Goal: Task Accomplishment & Management: Complete application form

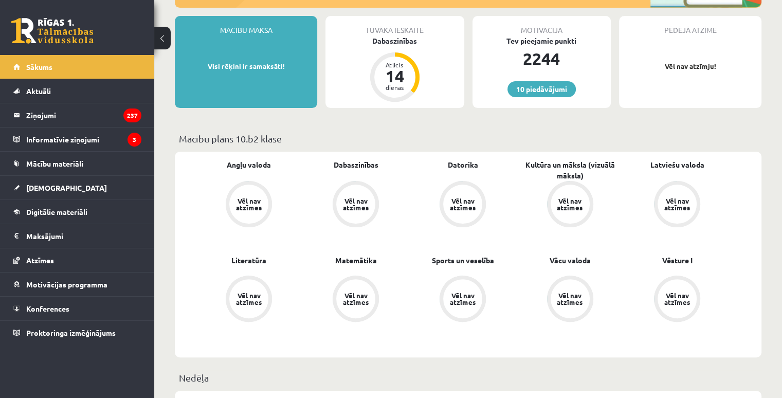
scroll to position [257, 0]
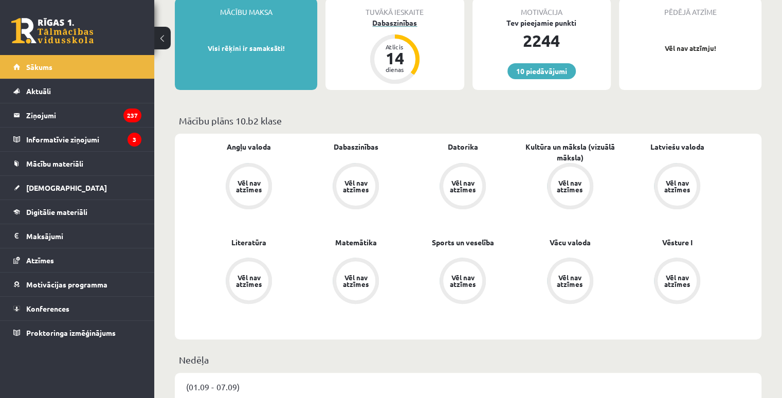
click at [395, 46] on div "Atlicis" at bounding box center [394, 47] width 31 height 6
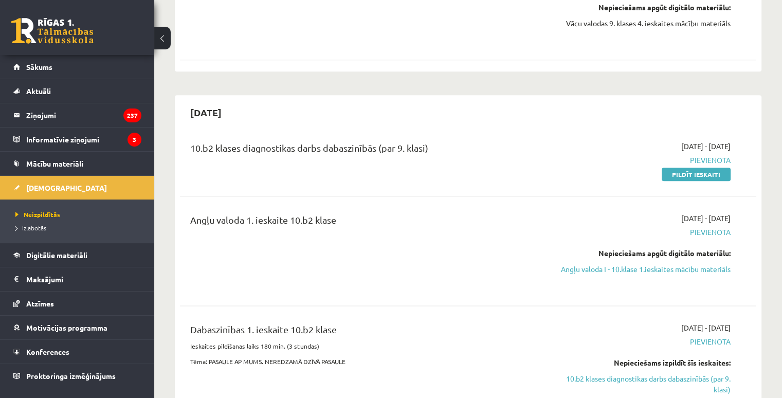
scroll to position [1234, 0]
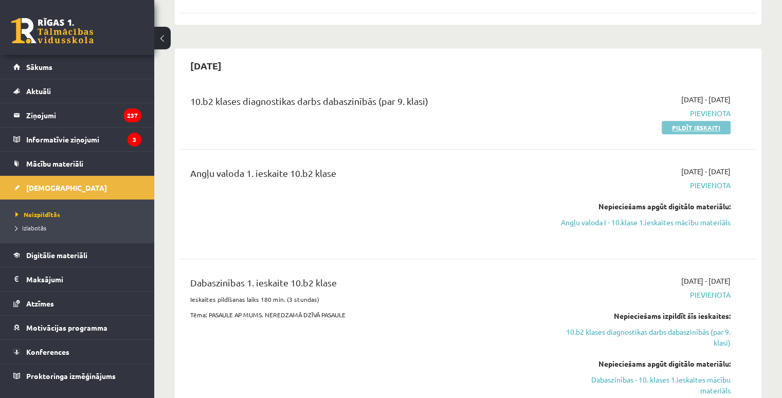
click at [715, 121] on link "Pildīt ieskaiti" at bounding box center [696, 127] width 69 height 13
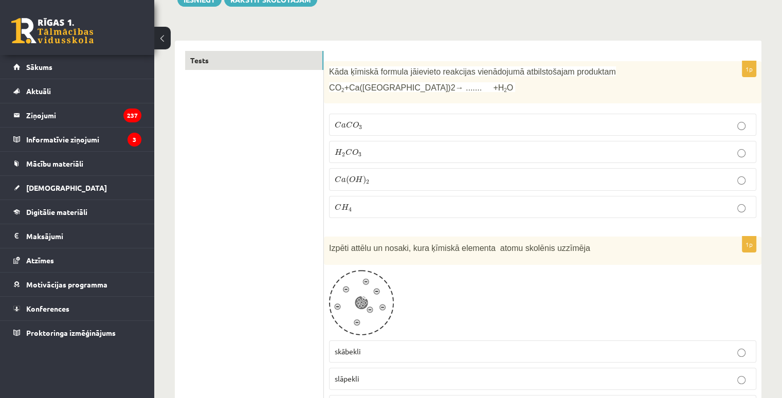
scroll to position [103, 0]
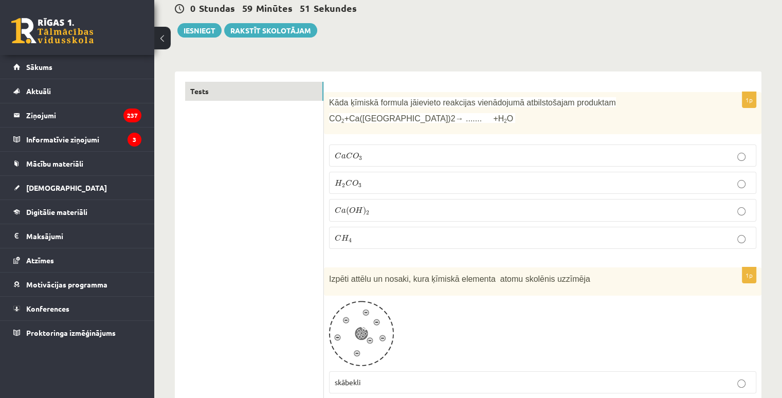
click at [327, 102] on div "Kāda ķīmiskā formula jāievieto reakcijas vienādojumā atbilstošajam produktam CO…" at bounding box center [543, 113] width 438 height 43
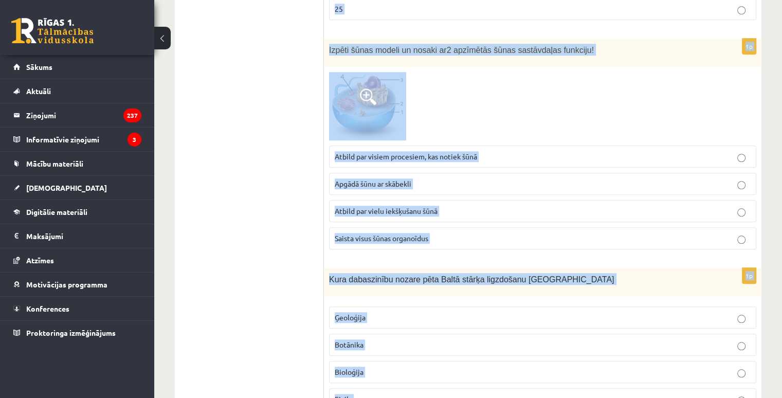
scroll to position [4821, 0]
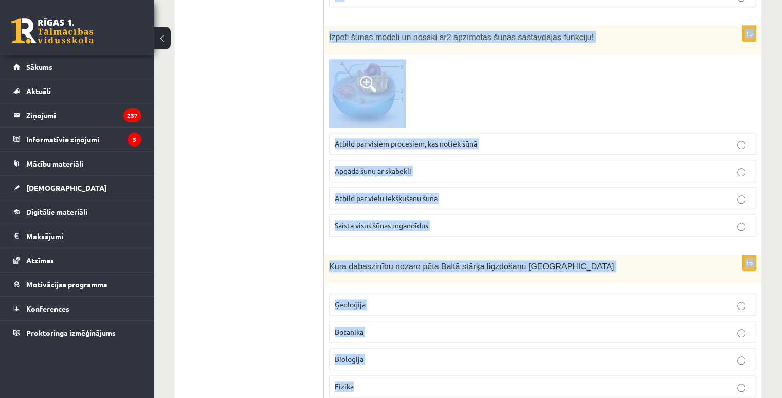
drag, startPoint x: 327, startPoint y: 102, endPoint x: 594, endPoint y: 422, distance: 416.1
copy form "Kāda ķīmiskā formula jāievieto reakcijas vienādojumā atbilstošajam produktam CO…"
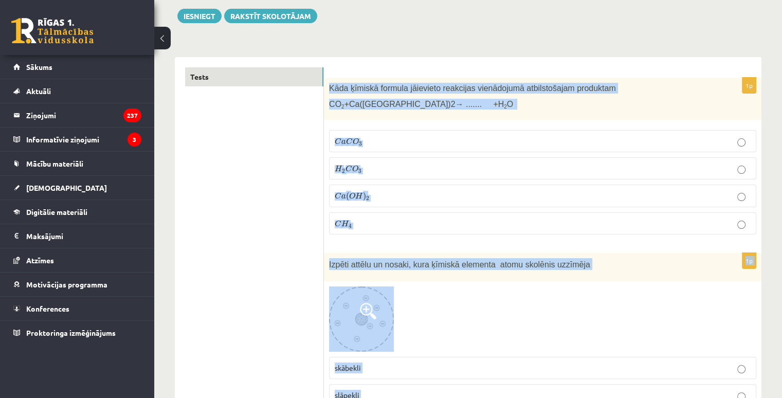
scroll to position [0, 0]
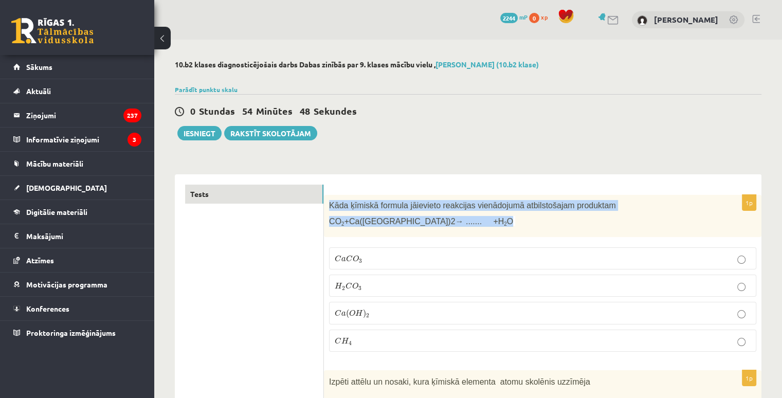
drag, startPoint x: 330, startPoint y: 203, endPoint x: 424, endPoint y: 227, distance: 97.0
click at [424, 227] on div "Kāda ķīmiskā formula jāievieto reakcijas vienādojumā atbilstošajam produktam CO…" at bounding box center [543, 216] width 438 height 43
click at [414, 206] on span "Kāda ķīmiskā formula jāievieto reakcijas vienādojumā atbilstošajam produktam" at bounding box center [472, 205] width 287 height 9
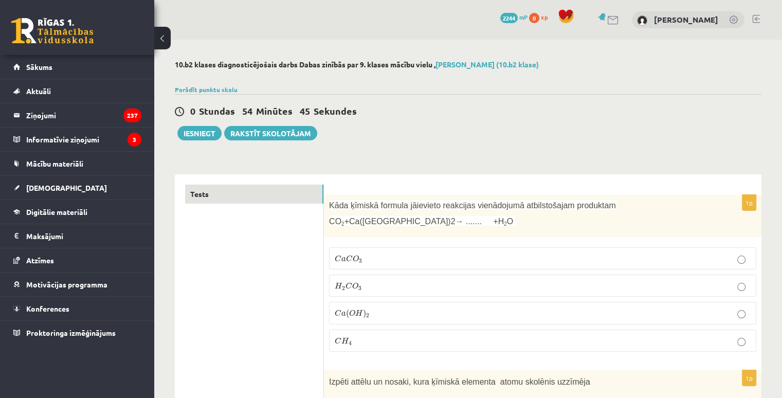
drag, startPoint x: 429, startPoint y: 222, endPoint x: 309, endPoint y: 175, distance: 128.9
copy div "1p Kāda ķīmiskā formula jāievieto reakcijas vienādojumā atbilstošajam produktam…"
click at [390, 258] on p "C a C O 3 C a C O 3" at bounding box center [543, 258] width 416 height 11
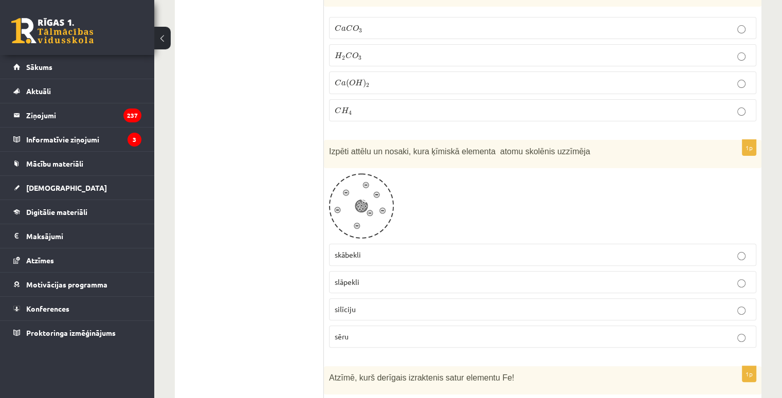
scroll to position [257, 0]
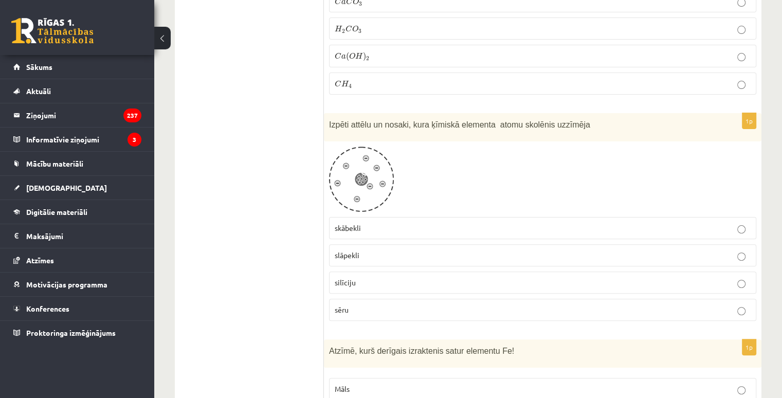
click at [358, 220] on label "skābekli" at bounding box center [542, 228] width 427 height 22
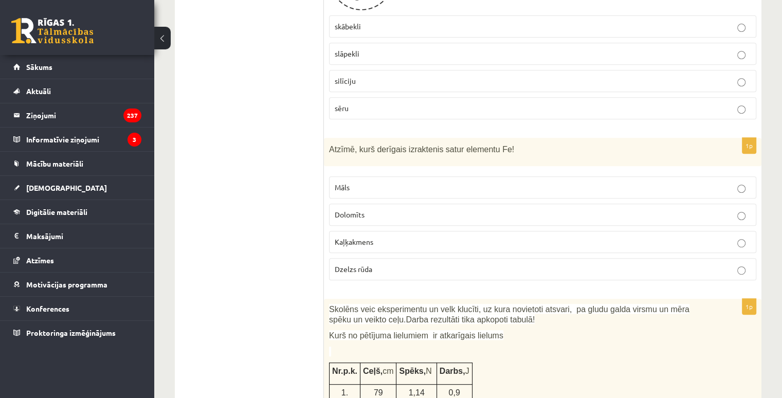
scroll to position [463, 0]
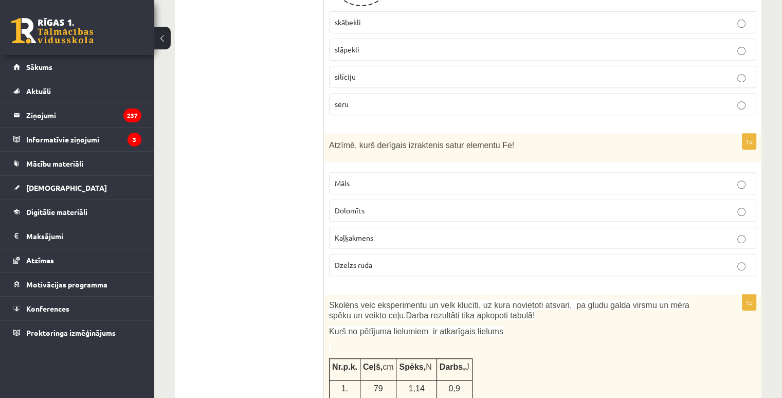
click at [368, 178] on p "Māls" at bounding box center [543, 183] width 416 height 11
click at [496, 266] on p "Dzelzs rūda" at bounding box center [543, 265] width 416 height 11
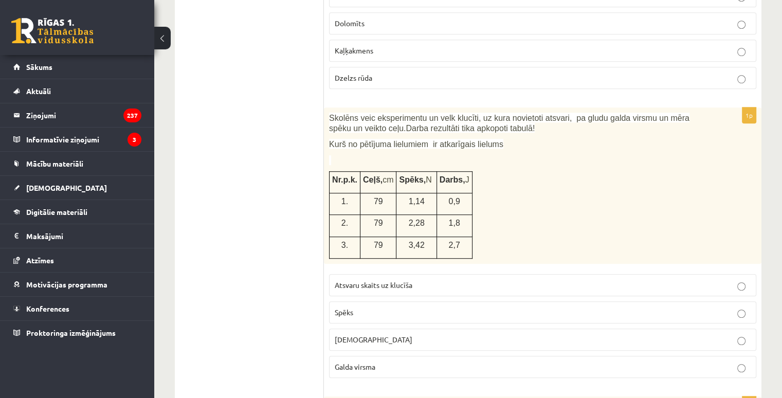
scroll to position [720, 0]
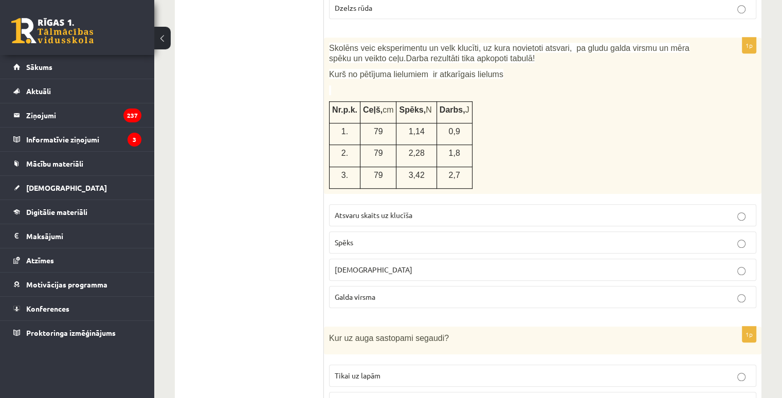
click at [377, 264] on p "Attālums" at bounding box center [543, 269] width 416 height 11
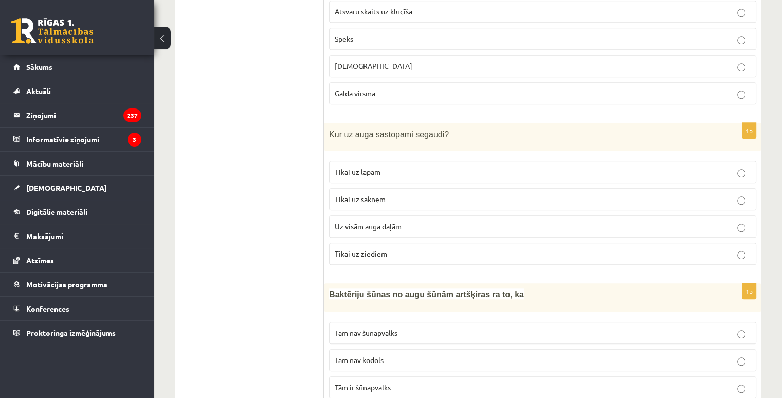
scroll to position [926, 0]
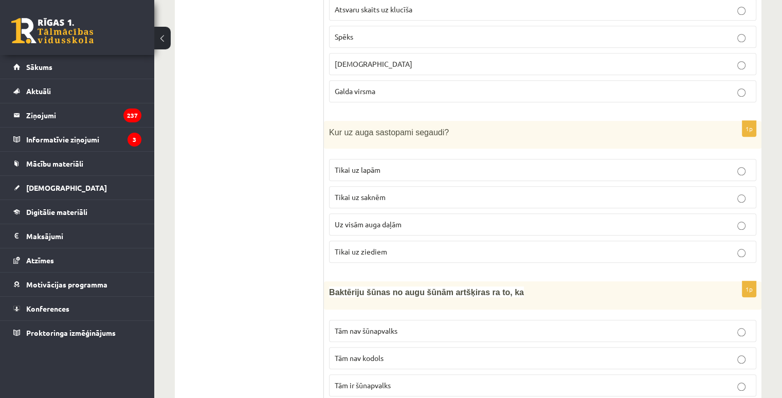
click at [362, 225] on p "Uz visām auga daļām" at bounding box center [543, 224] width 416 height 11
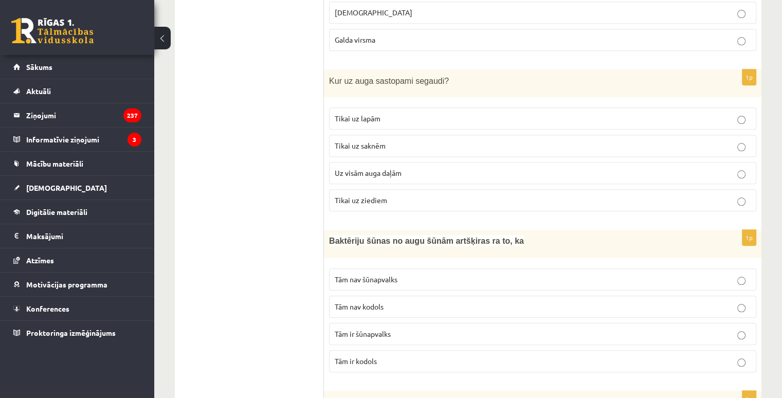
click at [423, 306] on p "Tām nav kodols" at bounding box center [543, 306] width 416 height 11
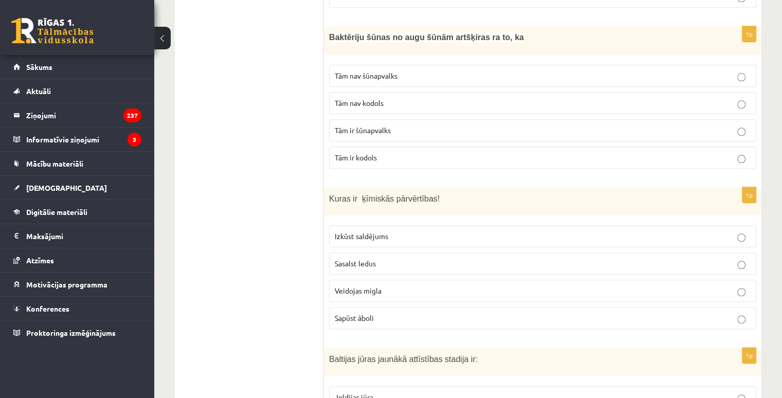
scroll to position [1183, 0]
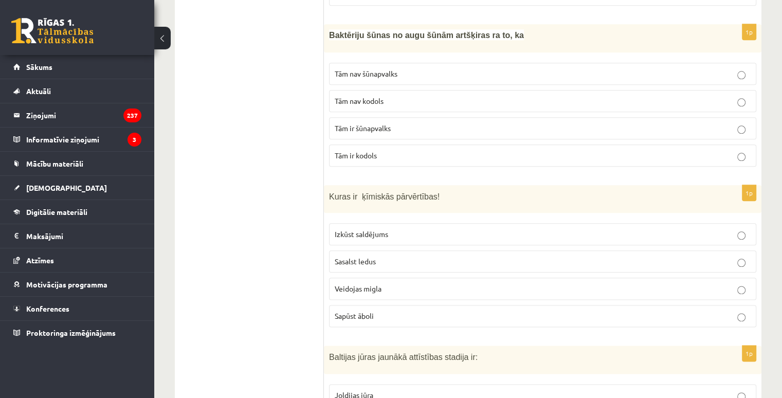
click at [380, 305] on label "Sapūst āboli" at bounding box center [542, 316] width 427 height 22
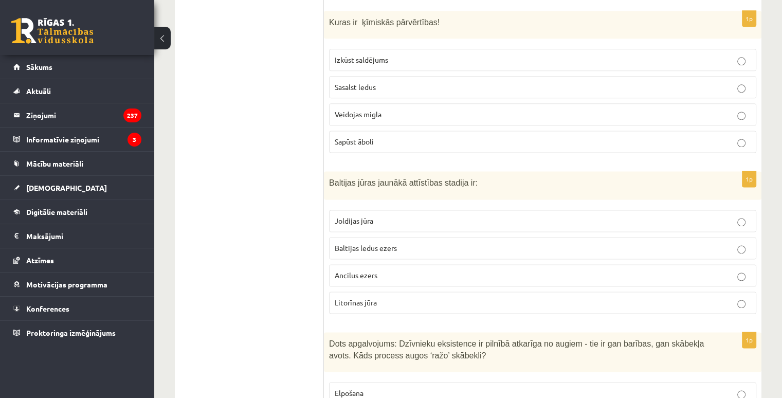
scroll to position [1388, 0]
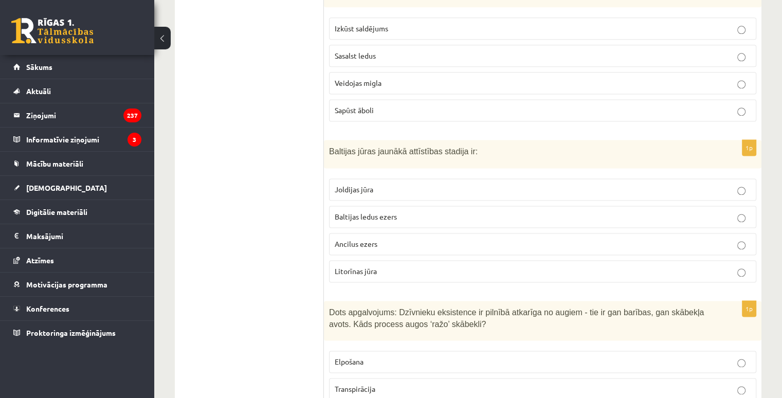
click at [385, 266] on p "Litorīnas jūra" at bounding box center [543, 271] width 416 height 11
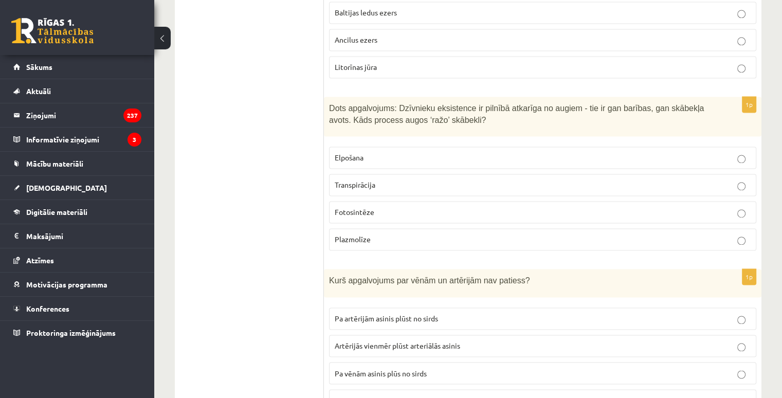
scroll to position [1594, 0]
click at [391, 205] on p "Fotosintēze" at bounding box center [543, 210] width 416 height 11
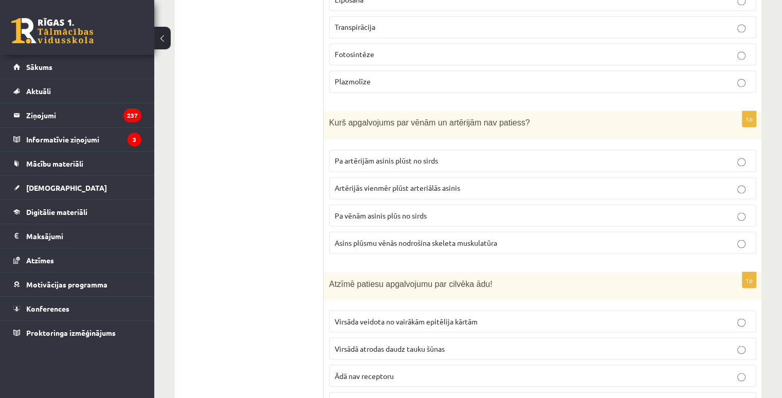
scroll to position [1800, 0]
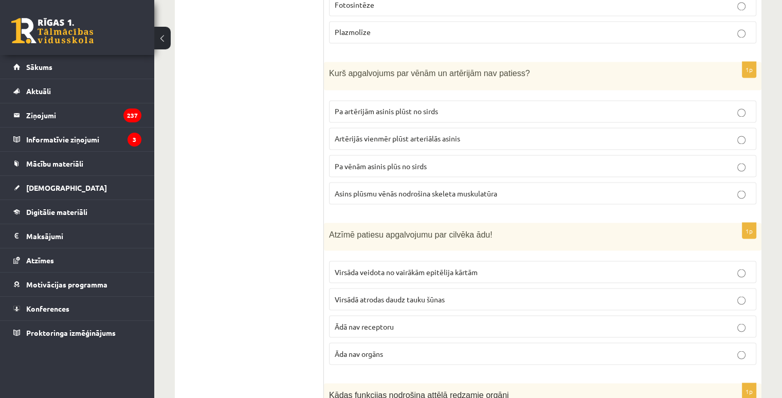
click at [583, 133] on p "Artērijās vienmēr plūst arteriālās asinis" at bounding box center [543, 138] width 416 height 11
click at [482, 266] on p "Virsāda veidota no vairākām epitēlija kārtām" at bounding box center [543, 271] width 416 height 11
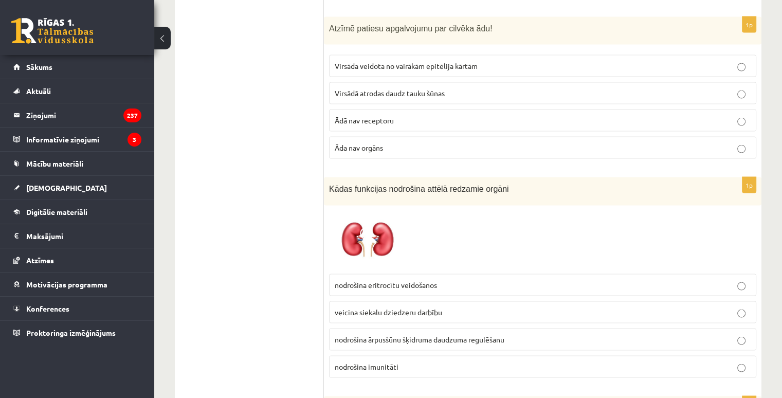
scroll to position [2057, 0]
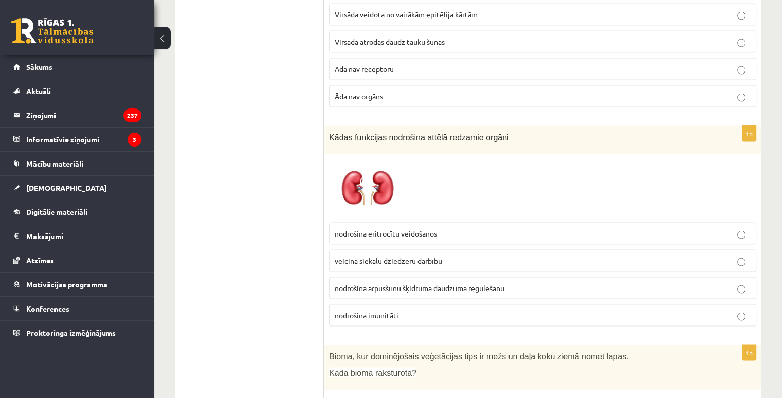
click at [438, 283] on p "nodrošina ārpusšūnu šķidruma daudzuma regulēšanu" at bounding box center [543, 288] width 416 height 11
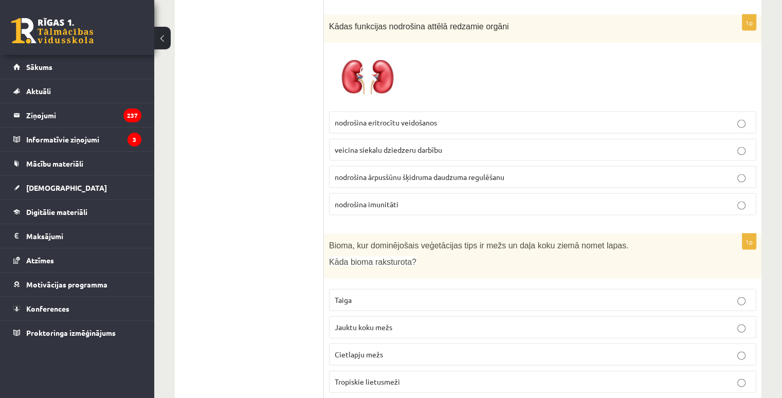
scroll to position [2211, 0]
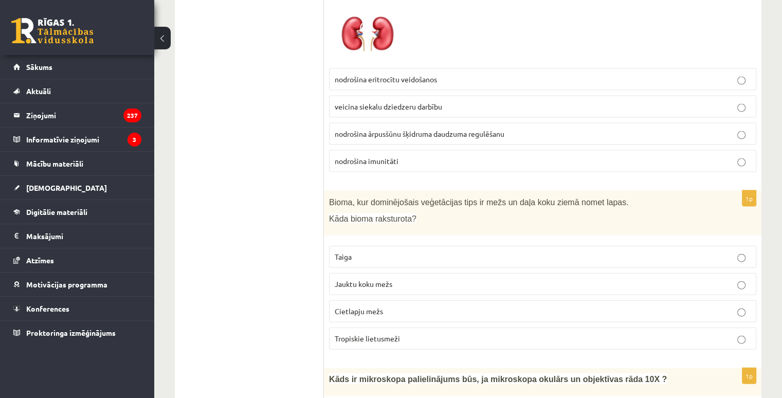
click at [383, 279] on span "Jauktu koku mežs" at bounding box center [364, 283] width 58 height 9
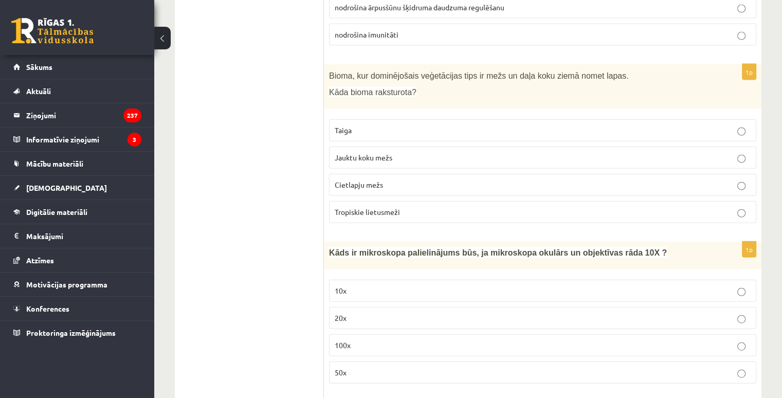
scroll to position [2417, 0]
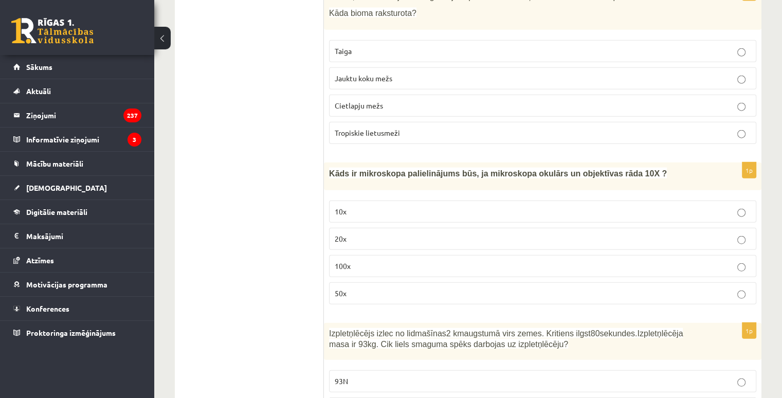
click at [385, 255] on label "100x" at bounding box center [542, 266] width 427 height 22
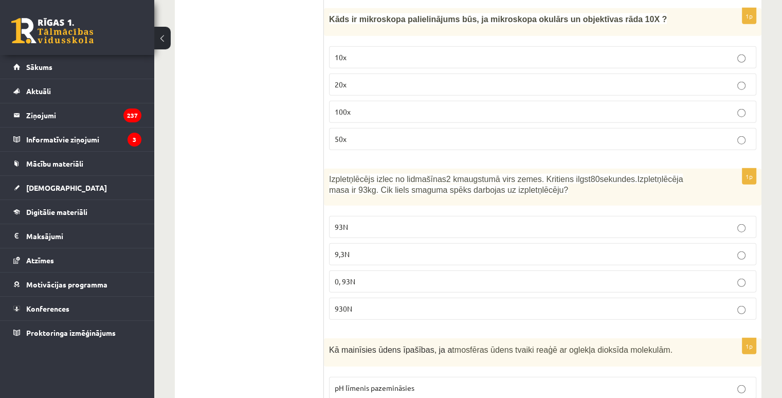
click at [392, 303] on p "930N" at bounding box center [543, 308] width 416 height 11
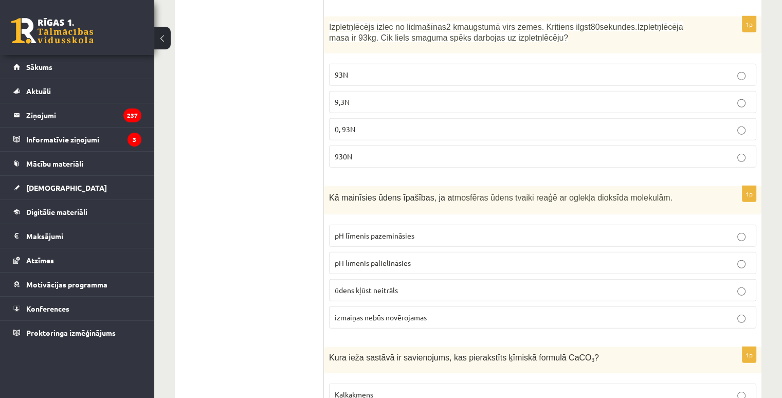
scroll to position [2725, 0]
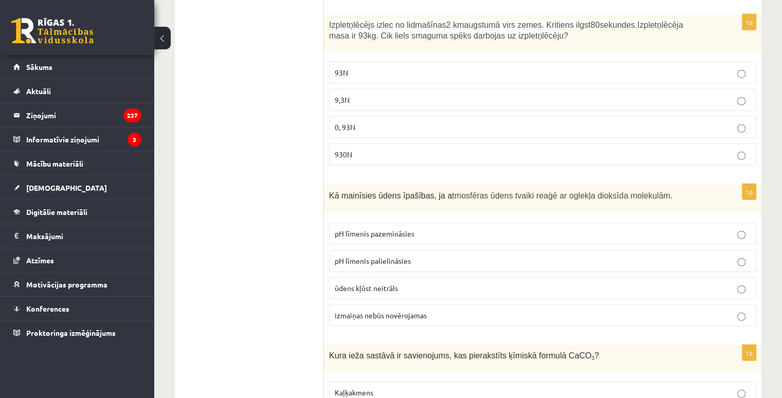
click at [377, 225] on label "pH līmenis pazemināsies" at bounding box center [542, 234] width 427 height 22
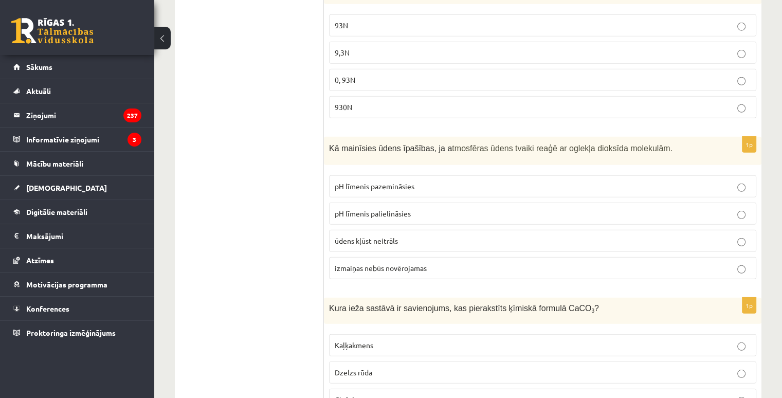
scroll to position [2879, 0]
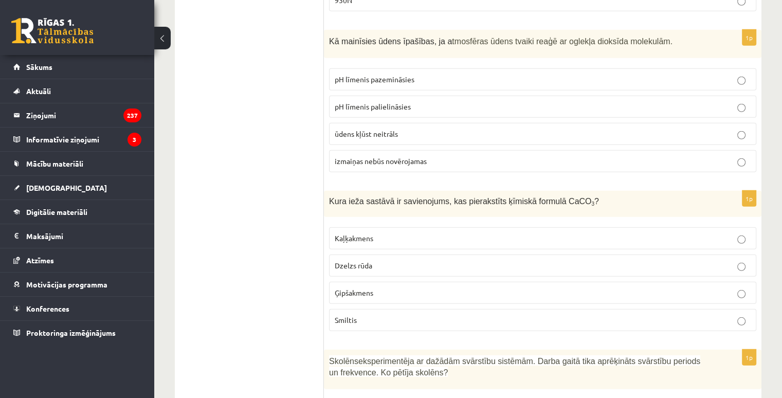
click at [376, 228] on label "Kaļķakmens" at bounding box center [542, 238] width 427 height 22
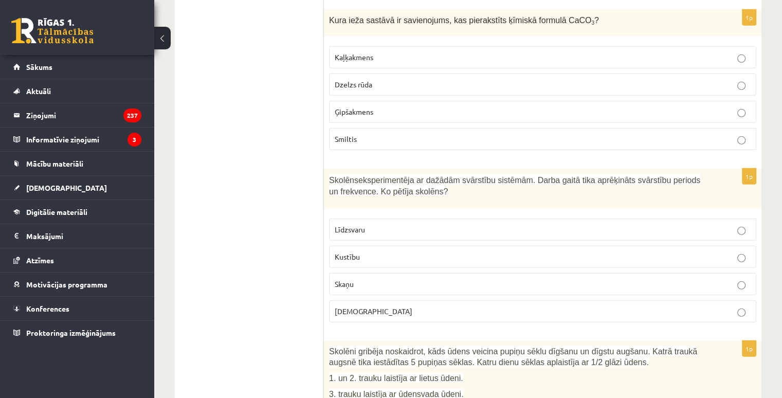
scroll to position [3085, 0]
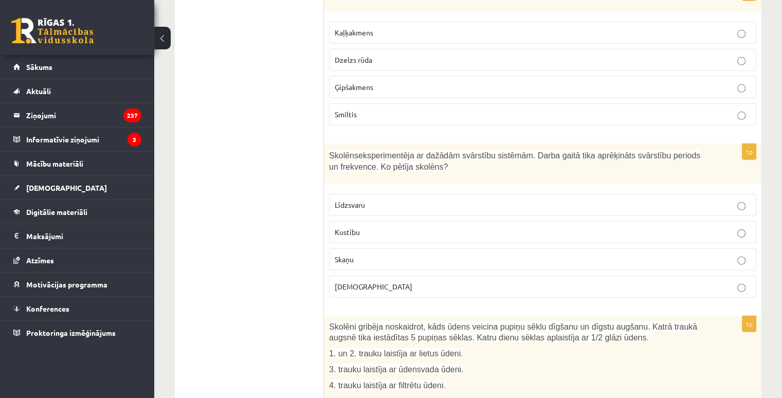
click at [372, 248] on label "Skaņu" at bounding box center [542, 259] width 427 height 22
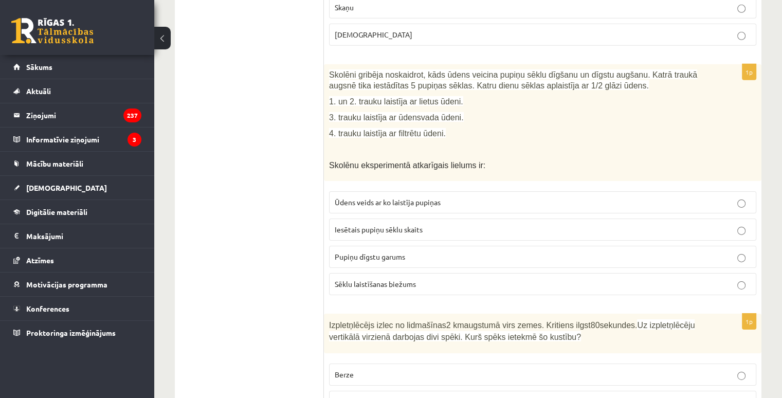
scroll to position [3342, 0]
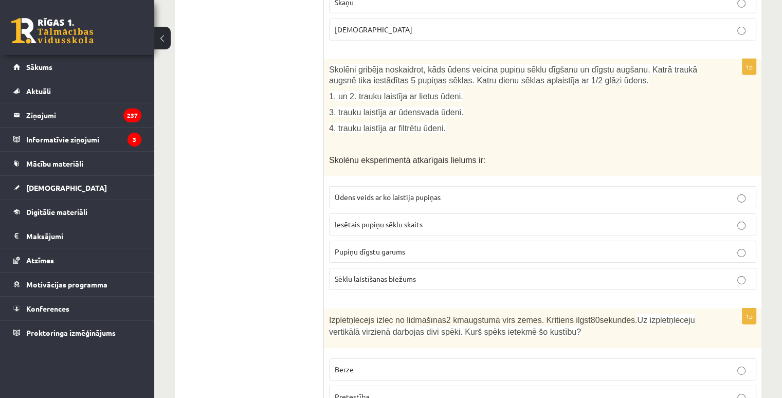
click at [372, 247] on span "Pupiņu dīgstu garums" at bounding box center [370, 251] width 70 height 9
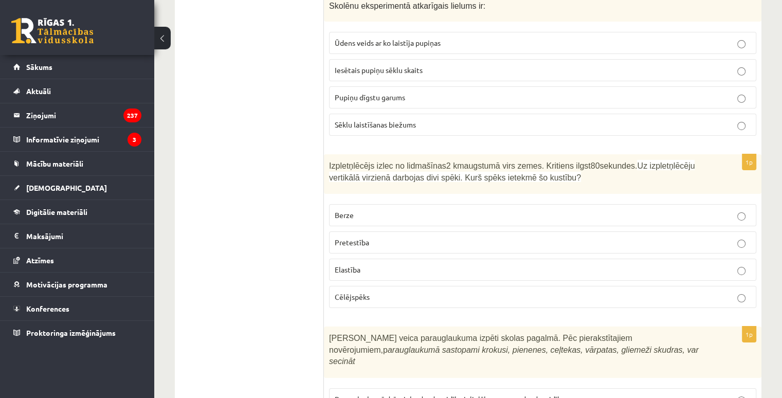
scroll to position [3496, 0]
click at [437, 231] on label "Pretestība" at bounding box center [542, 242] width 427 height 22
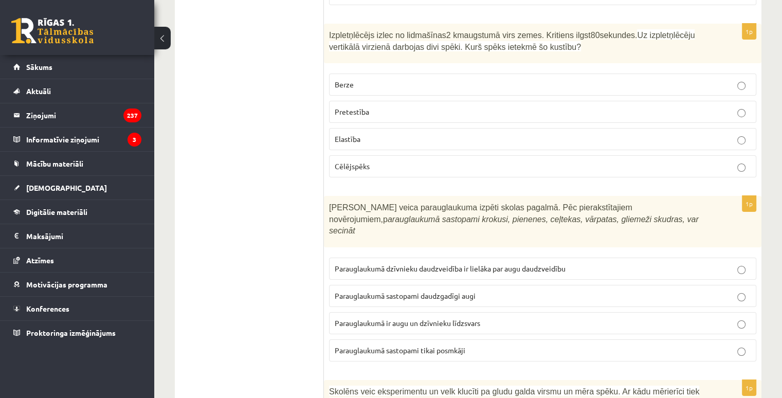
scroll to position [3651, 0]
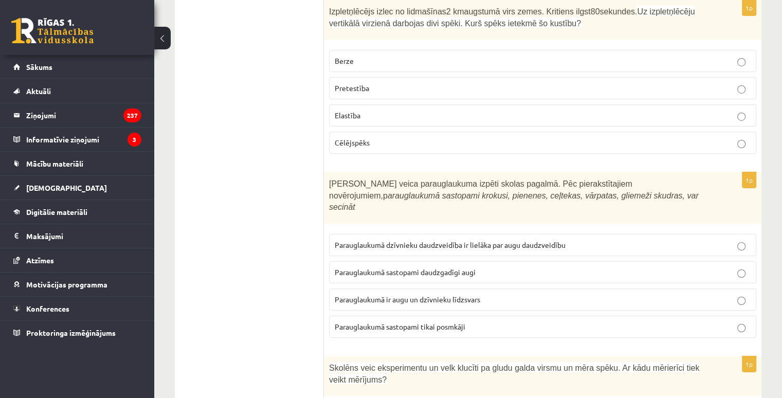
click at [410, 288] on label "Parauglaukumā ir augu un dzīvnieku līdzsvars" at bounding box center [542, 299] width 427 height 22
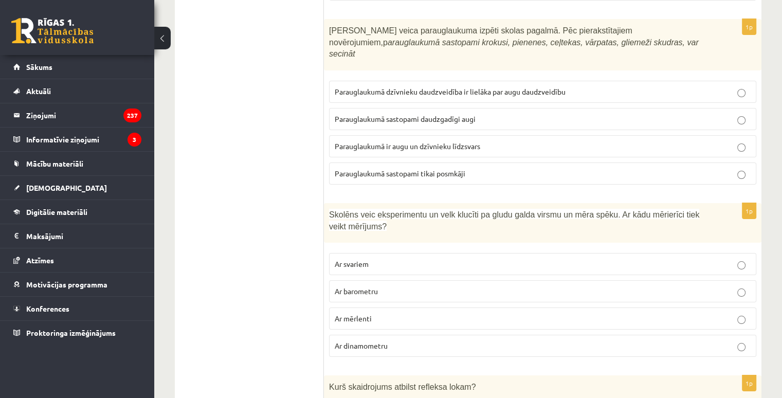
scroll to position [3805, 0]
click at [393, 339] on p "Ar dinamometru" at bounding box center [543, 344] width 416 height 11
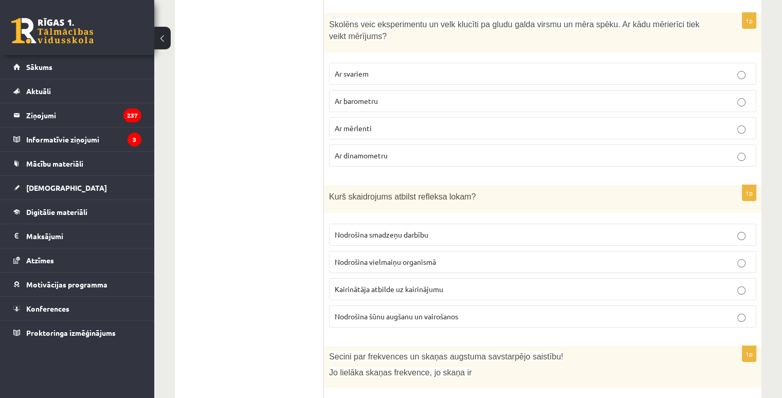
scroll to position [4011, 0]
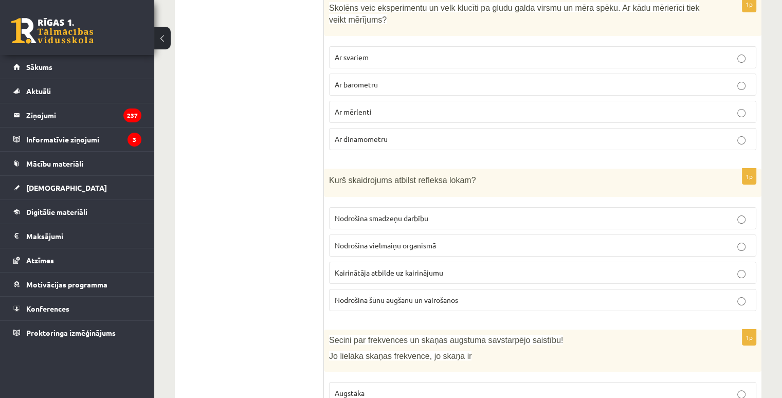
click at [403, 262] on label "Kairinātāja atbilde uz kairinājumu" at bounding box center [542, 273] width 427 height 22
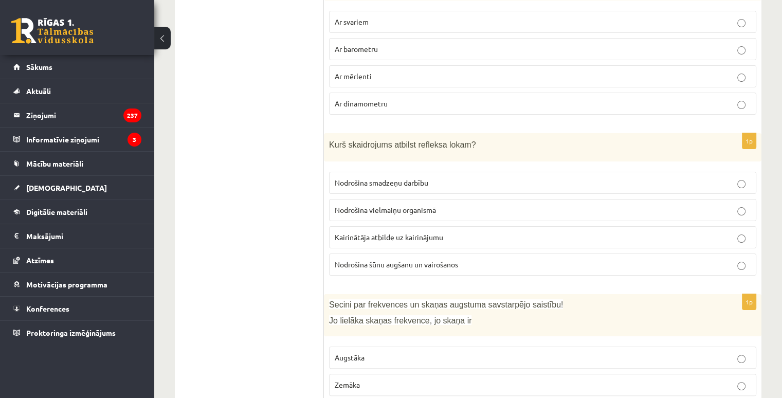
scroll to position [4062, 0]
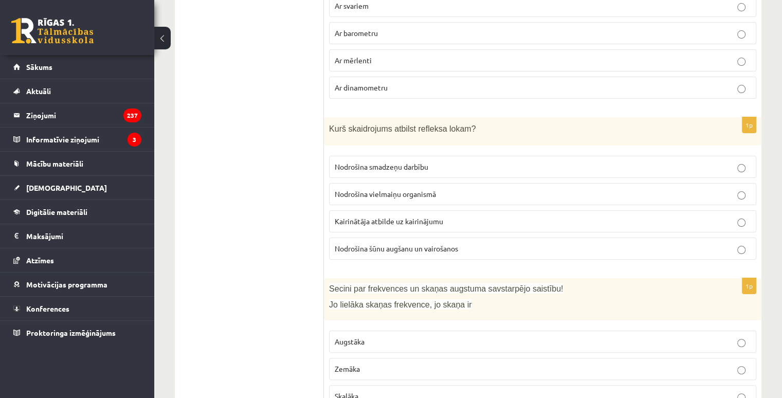
click at [488, 325] on fieldset "Augstāka Zemāka Skaļāka Klusāka" at bounding box center [542, 381] width 427 height 112
click at [408, 336] on p "Augstāka" at bounding box center [543, 341] width 416 height 11
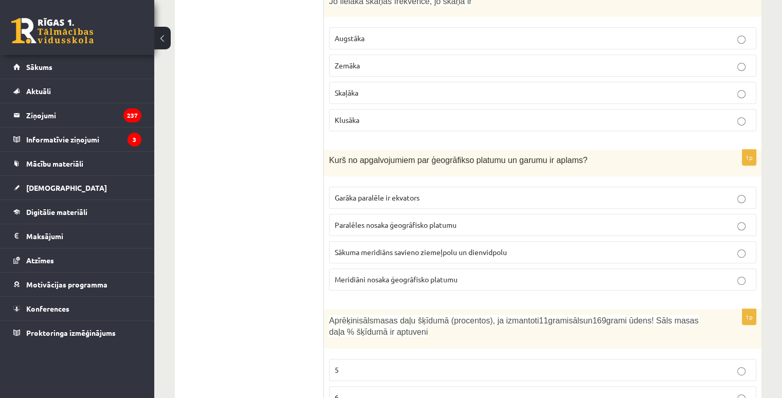
scroll to position [4371, 0]
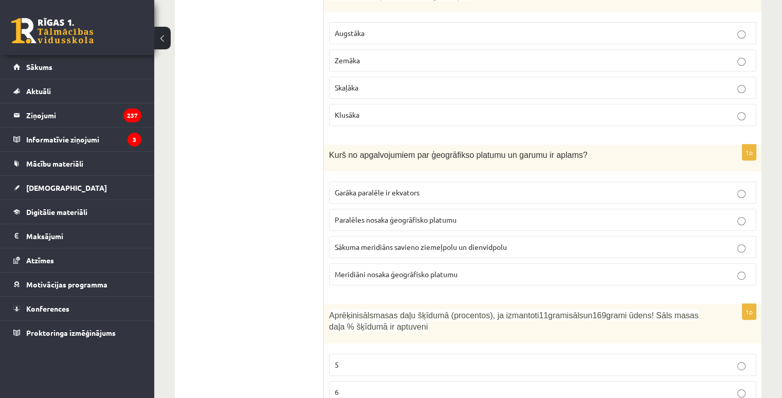
click at [406, 269] on span "Meridiāni nosaka ģeogrāfisko platumu" at bounding box center [396, 273] width 123 height 9
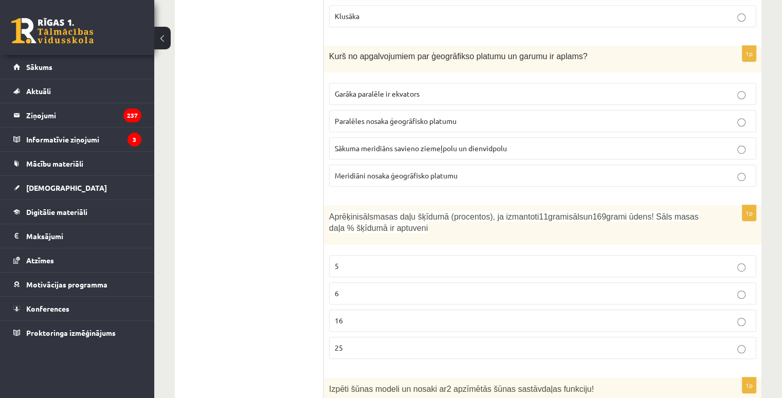
scroll to position [4473, 0]
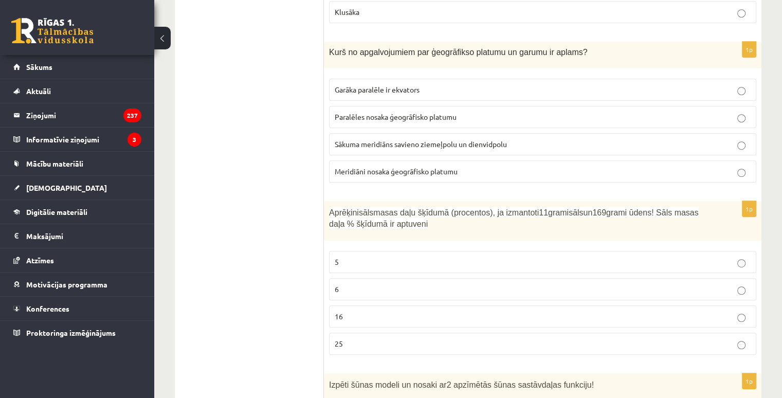
click at [329, 278] on label "6" at bounding box center [542, 289] width 427 height 22
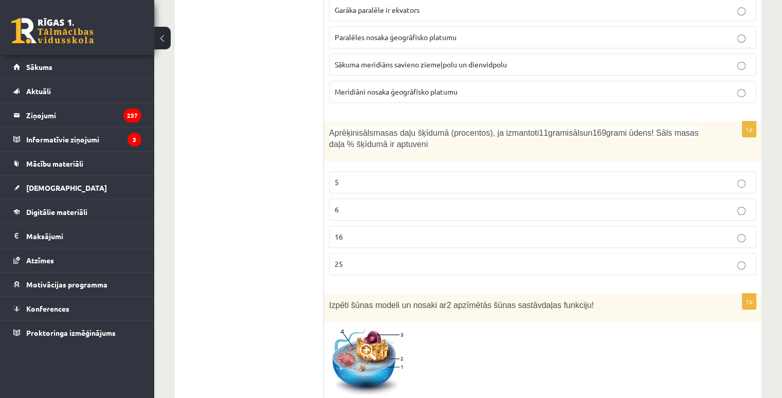
scroll to position [4679, 0]
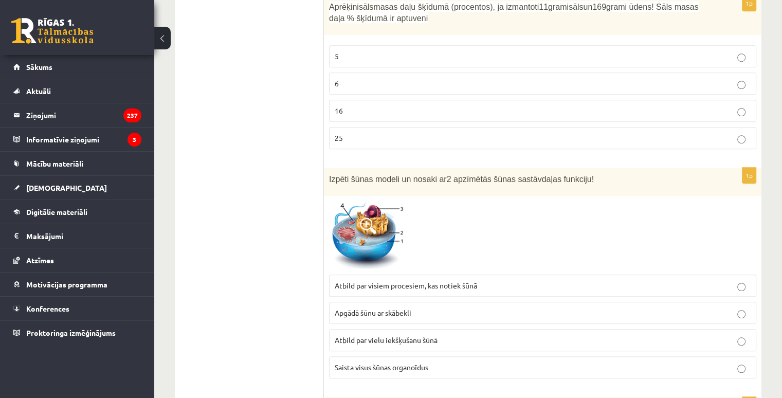
click at [372, 281] on span "Atbild par visiem procesiem, kas notiek šūnā" at bounding box center [406, 285] width 142 height 9
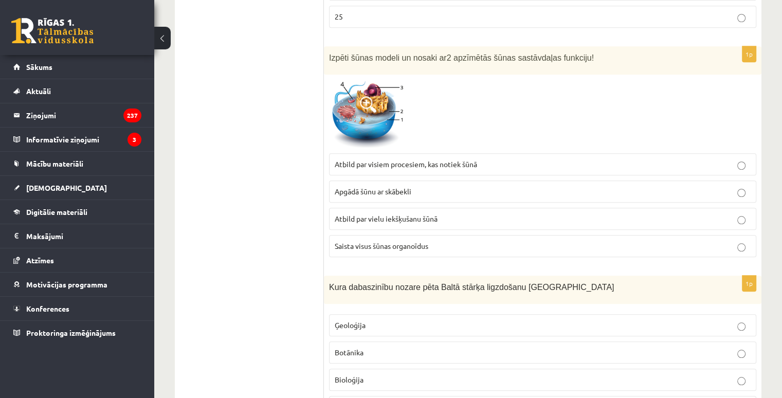
scroll to position [4821, 0]
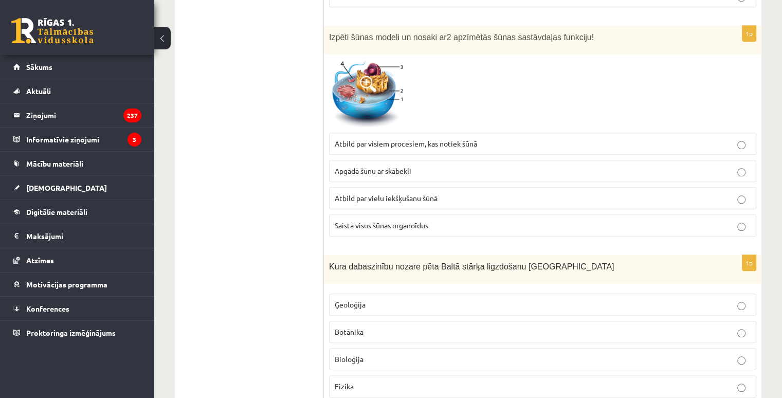
click at [384, 348] on label "Bioloģija" at bounding box center [542, 359] width 427 height 22
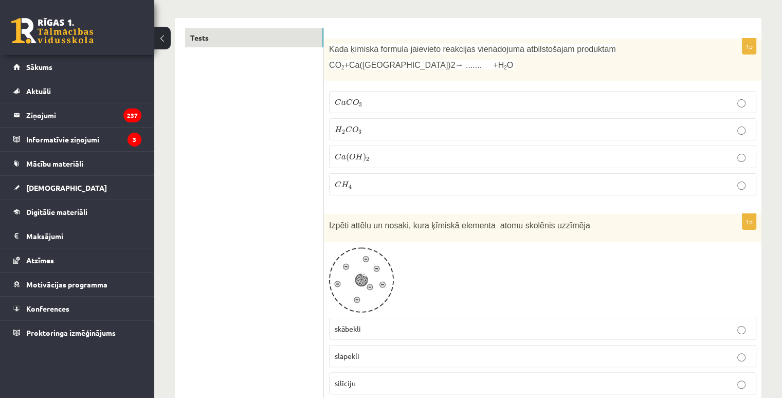
scroll to position [0, 0]
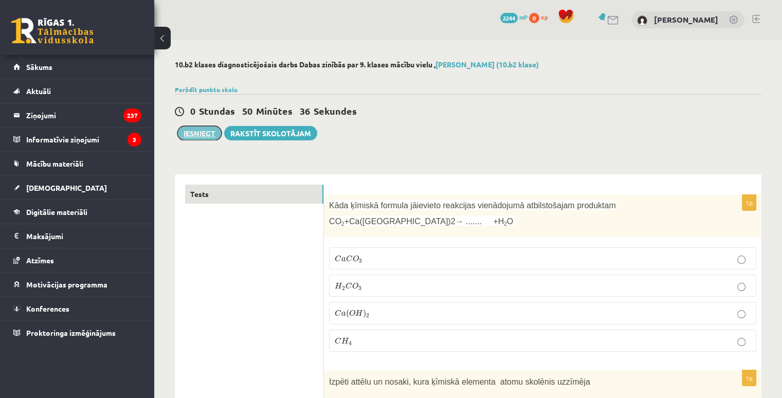
click at [214, 131] on button "Iesniegt" at bounding box center [199, 133] width 44 height 14
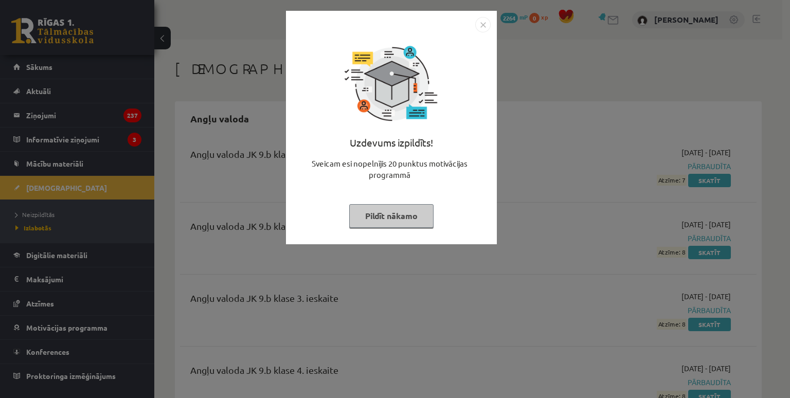
click at [482, 17] on img "Close" at bounding box center [482, 24] width 15 height 15
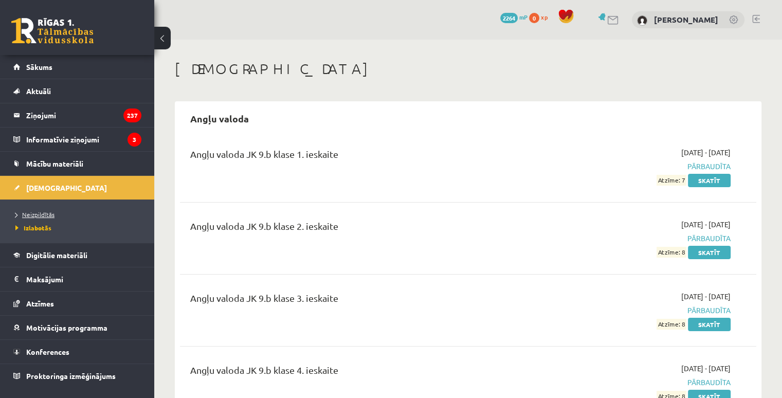
click at [45, 213] on span "Neizpildītās" at bounding box center [34, 214] width 39 height 8
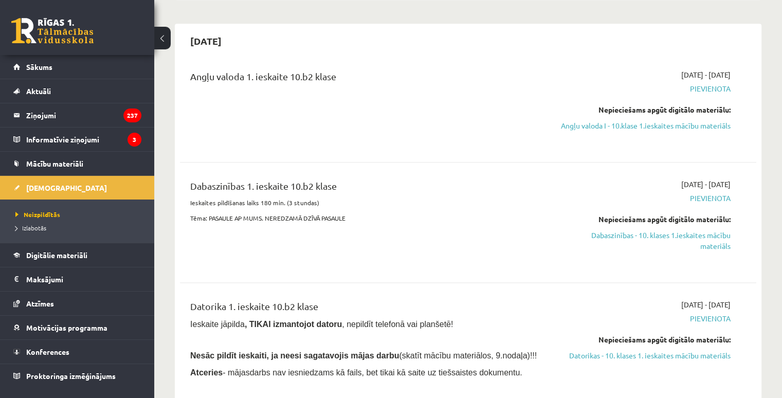
scroll to position [1234, 0]
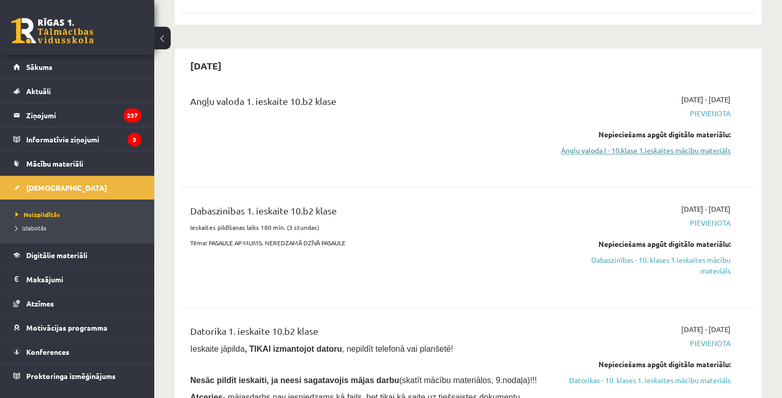
click at [728, 145] on link "Angļu valoda I - 10.klase 1.ieskaites mācību materiāls" at bounding box center [646, 150] width 170 height 11
click at [607, 145] on link "Angļu valoda I - 10.klase 1.ieskaites mācību materiāls" at bounding box center [646, 150] width 170 height 11
click at [684, 145] on link "Angļu valoda I - 10.klase 1.ieskaites mācību materiāls" at bounding box center [646, 150] width 170 height 11
click at [648, 145] on link "Angļu valoda I - 10.klase 1.ieskaites mācību materiāls" at bounding box center [646, 150] width 170 height 11
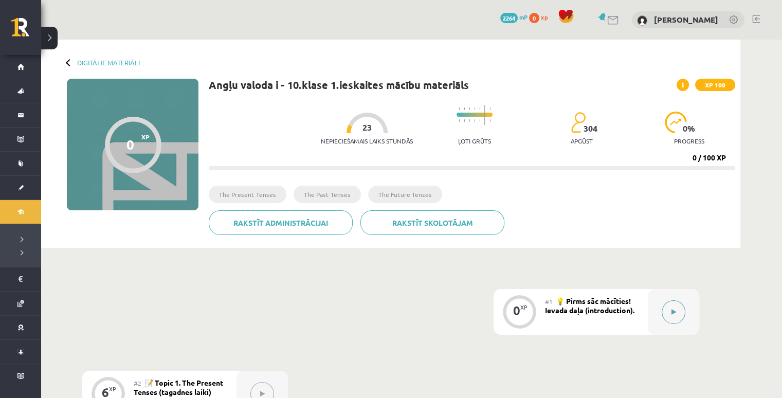
click at [671, 304] on button at bounding box center [674, 312] width 24 height 24
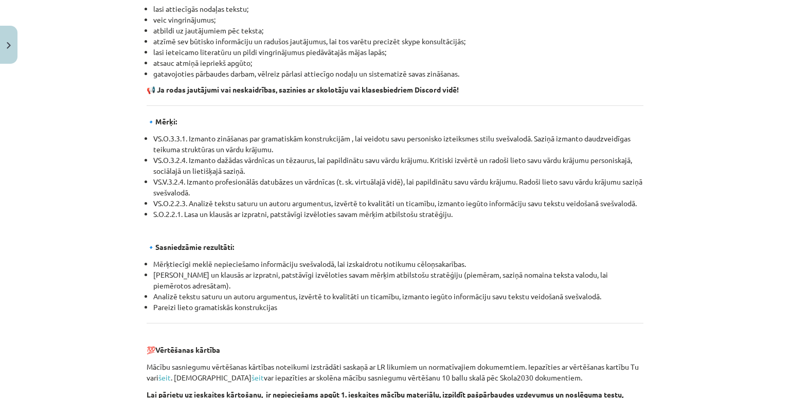
scroll to position [1148, 0]
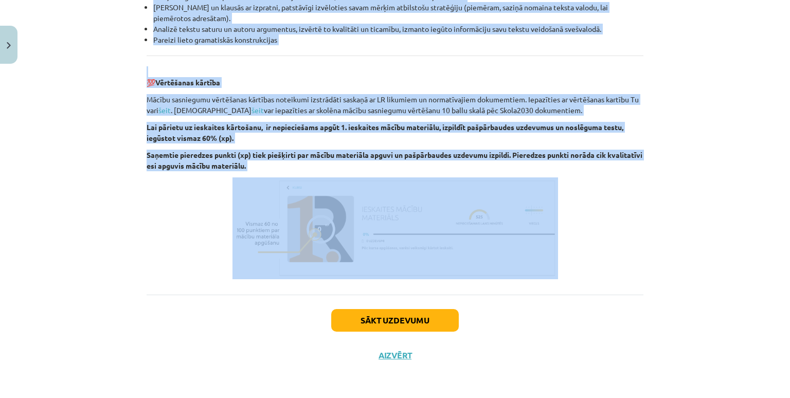
drag, startPoint x: 135, startPoint y: 192, endPoint x: 565, endPoint y: 211, distance: 430.3
click at [620, 241] on div "Mācību tēma: Angļu valoda i - 10.klase 1.ieskaites mācību materiāls #1 💡 Pirms …" at bounding box center [395, 199] width 790 height 398
copy div "👋 Esi sveicināts priekšmeta Angļu valoda 1. ieskaites mācību materiāla apguvē. …"
click at [66, 153] on div "Mācību tēma: Angļu valoda i - 10.klase 1.ieskaites mācību materiāls #1 💡 Pirms …" at bounding box center [395, 199] width 790 height 398
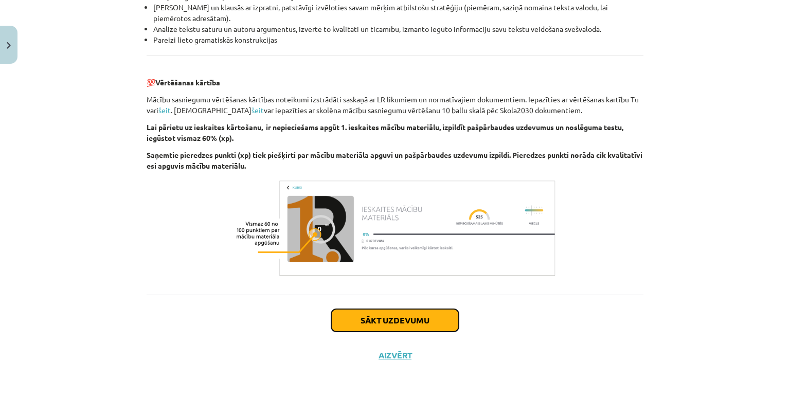
click at [419, 313] on button "Sākt uzdevumu" at bounding box center [395, 320] width 128 height 23
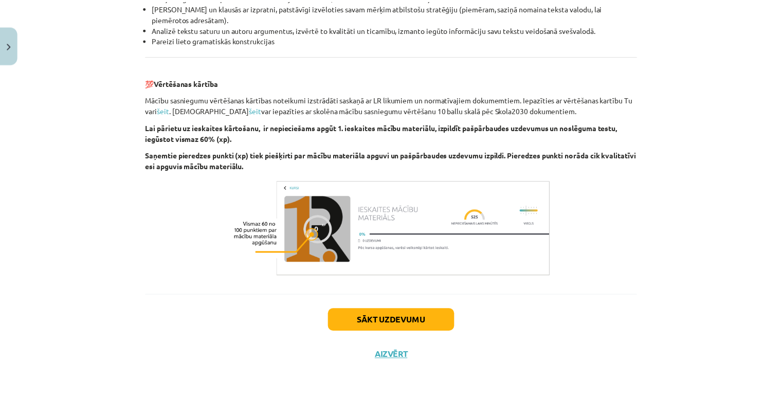
scroll to position [0, 0]
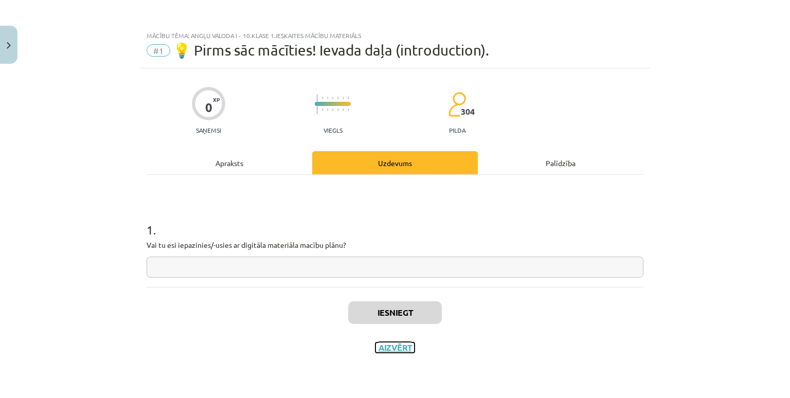
click at [389, 346] on button "Aizvērt" at bounding box center [394, 347] width 39 height 10
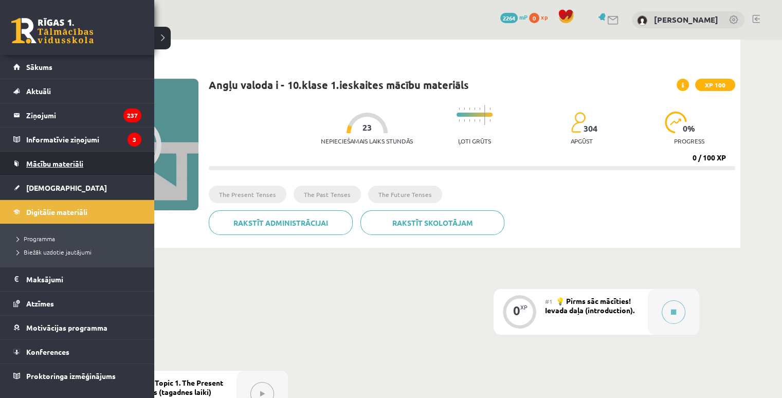
click at [46, 161] on span "Mācību materiāli" at bounding box center [54, 163] width 57 height 9
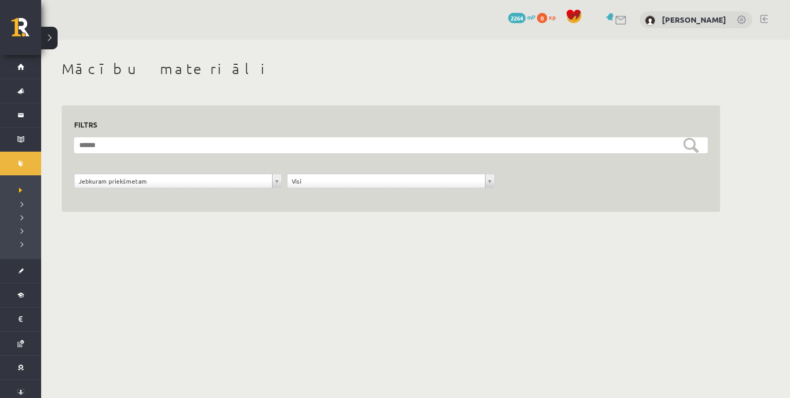
click at [112, 155] on form "**********" at bounding box center [390, 168] width 633 height 62
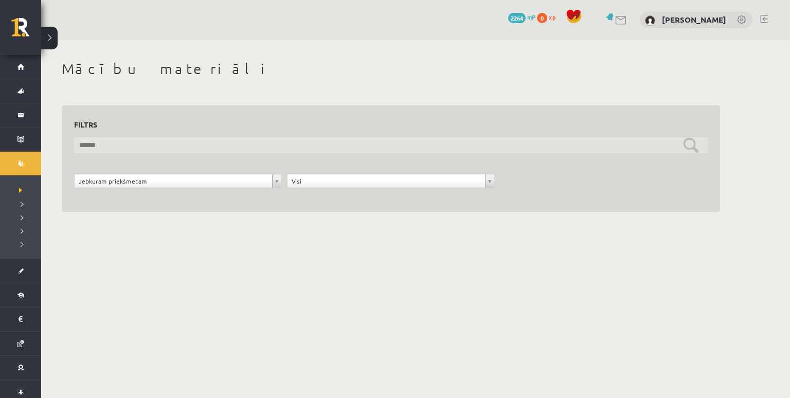
click at [119, 144] on input "text" at bounding box center [390, 145] width 633 height 16
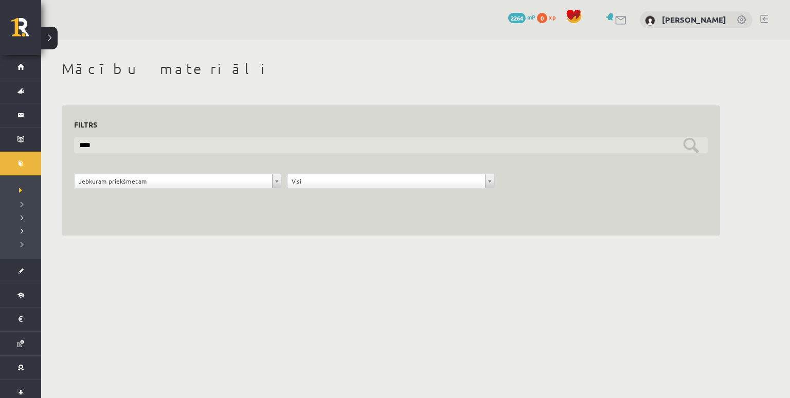
type input "*****"
drag, startPoint x: 143, startPoint y: 146, endPoint x: 37, endPoint y: 153, distance: 106.7
click at [44, 156] on div "**********" at bounding box center [390, 148] width 699 height 216
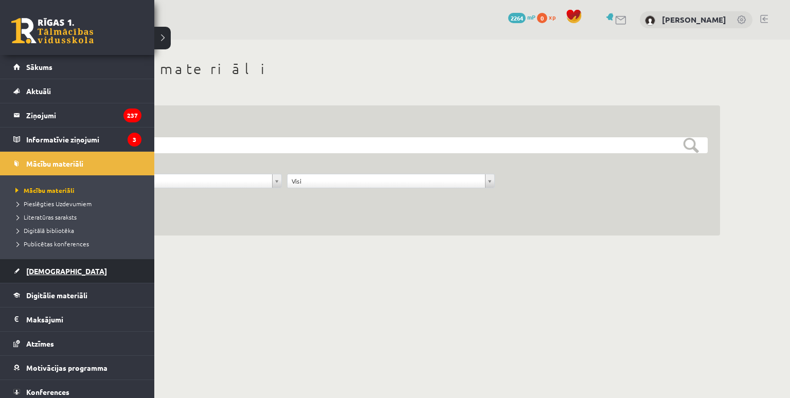
click at [43, 268] on span "[DEMOGRAPHIC_DATA]" at bounding box center [66, 270] width 81 height 9
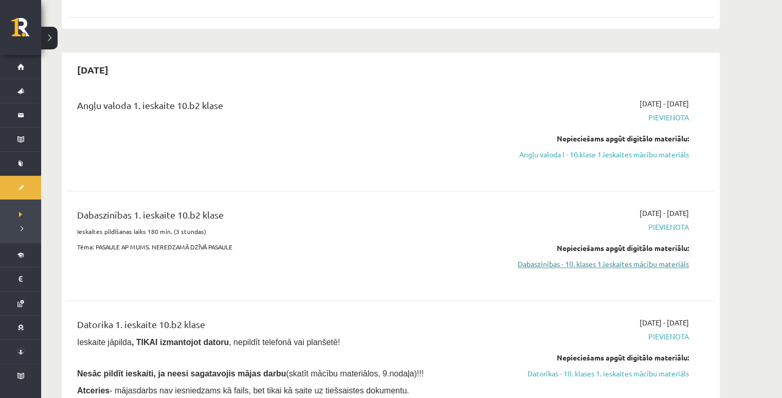
scroll to position [1234, 0]
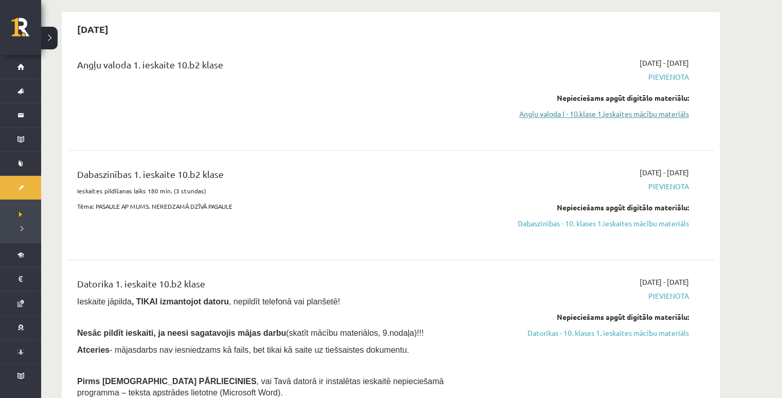
click at [575, 108] on link "Angļu valoda I - 10.klase 1.ieskaites mācību materiāls" at bounding box center [592, 113] width 194 height 11
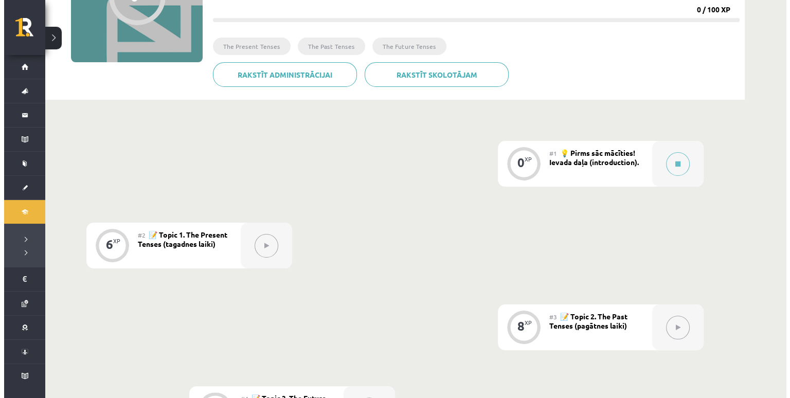
scroll to position [154, 0]
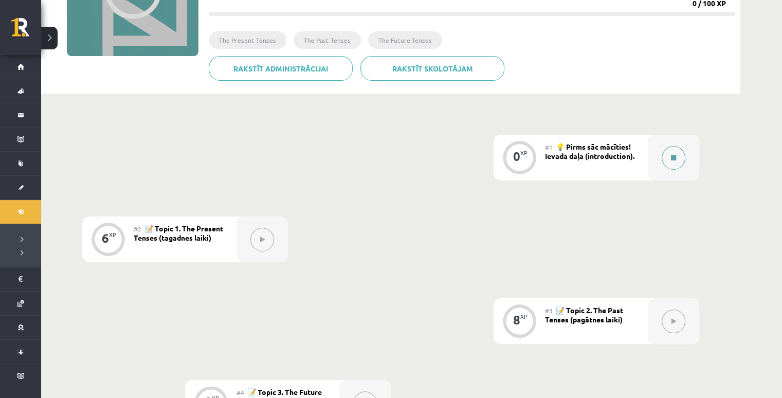
click at [669, 155] on button at bounding box center [674, 158] width 24 height 24
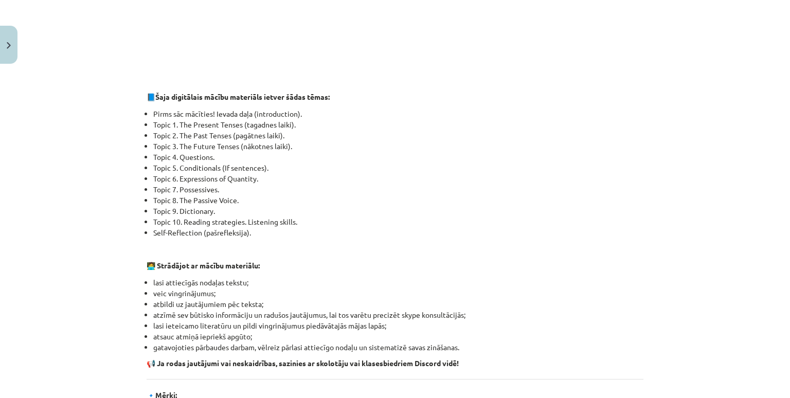
scroll to position [582, 0]
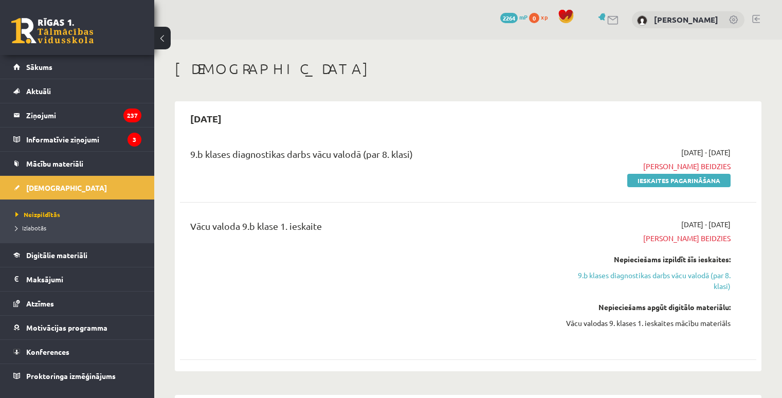
scroll to position [1238, 0]
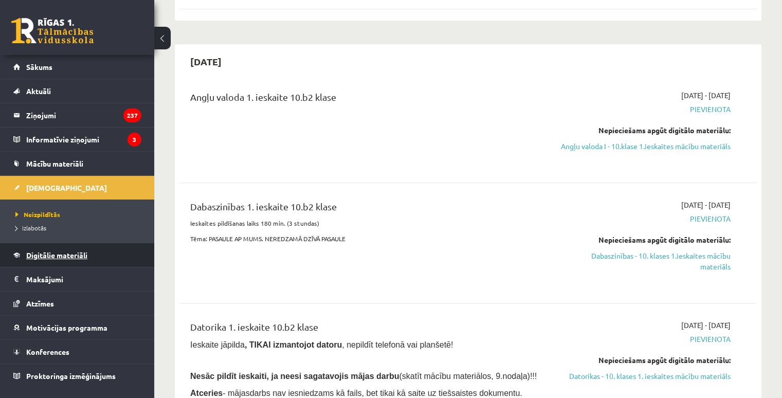
click at [79, 260] on link "Digitālie materiāli" at bounding box center [77, 255] width 128 height 24
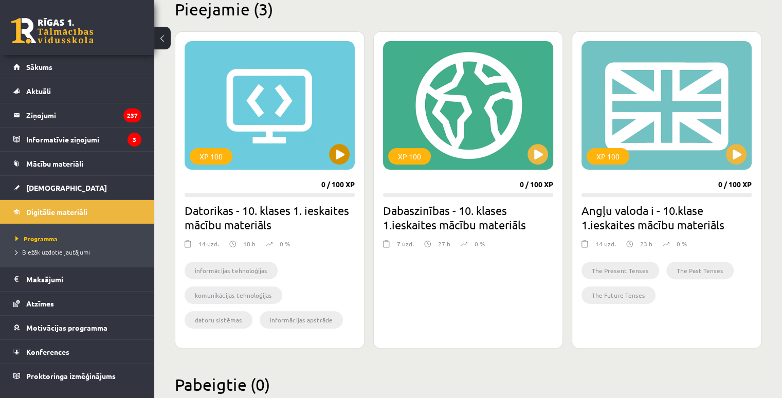
scroll to position [291, 0]
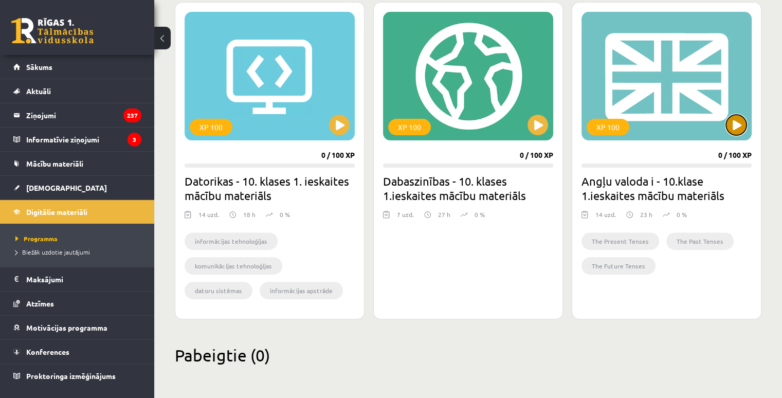
click at [736, 128] on button at bounding box center [736, 125] width 21 height 21
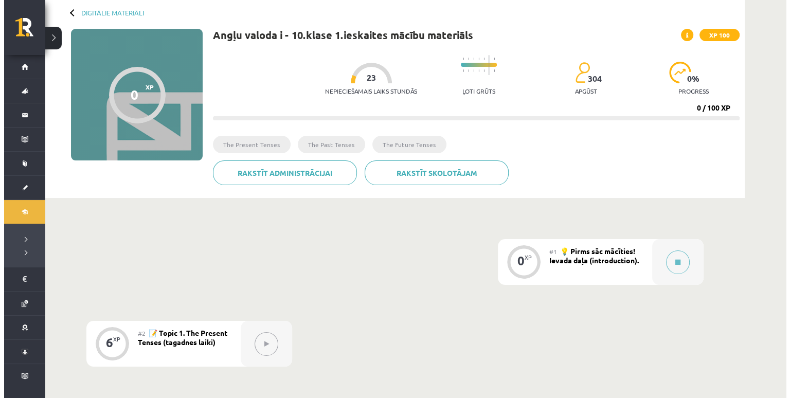
scroll to position [48, 0]
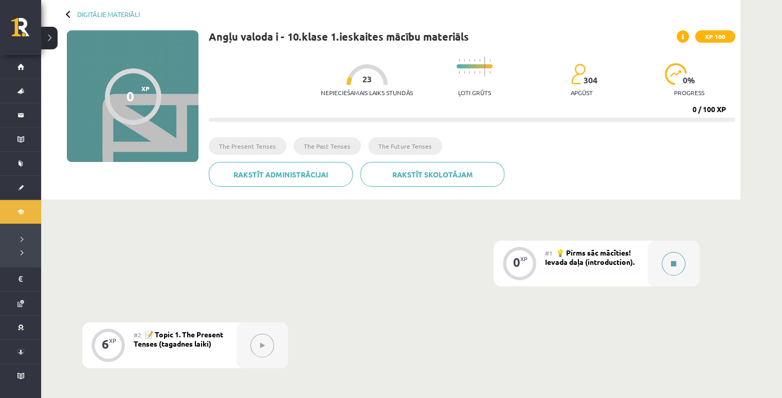
click at [675, 264] on icon at bounding box center [673, 264] width 5 height 6
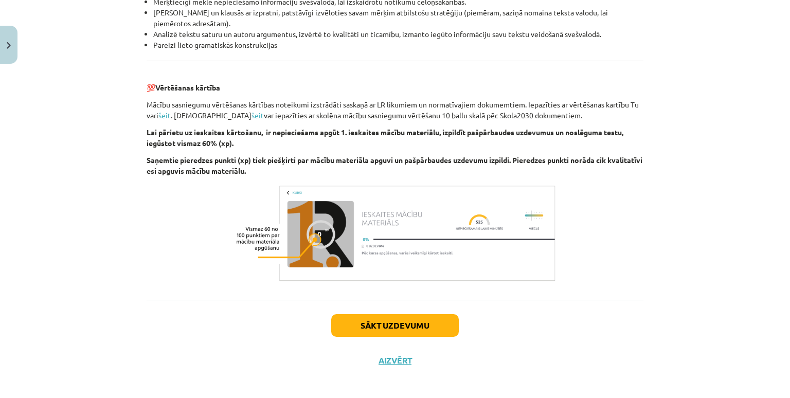
scroll to position [1148, 0]
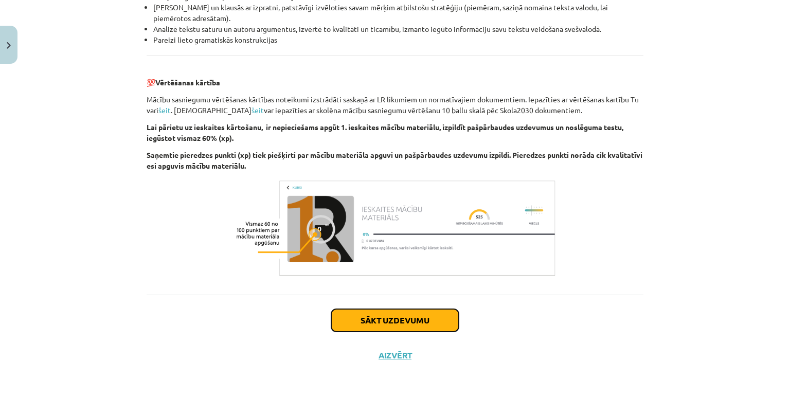
click at [387, 311] on button "Sākt uzdevumu" at bounding box center [395, 320] width 128 height 23
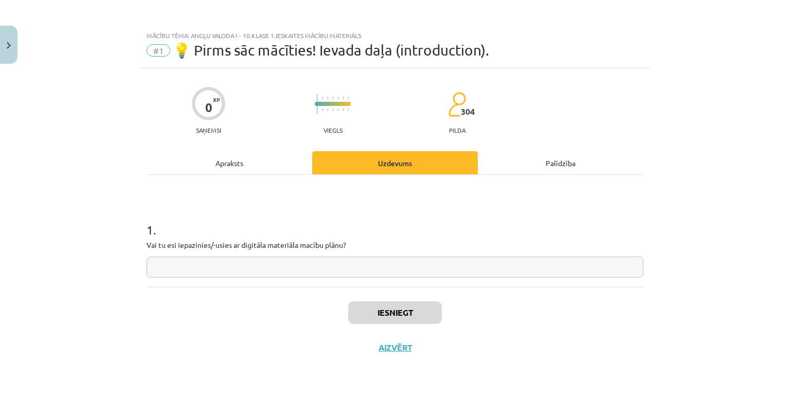
scroll to position [0, 0]
click at [285, 269] on input "text" at bounding box center [395, 267] width 497 height 21
type input "******"
click at [367, 311] on button "Iesniegt" at bounding box center [395, 312] width 94 height 23
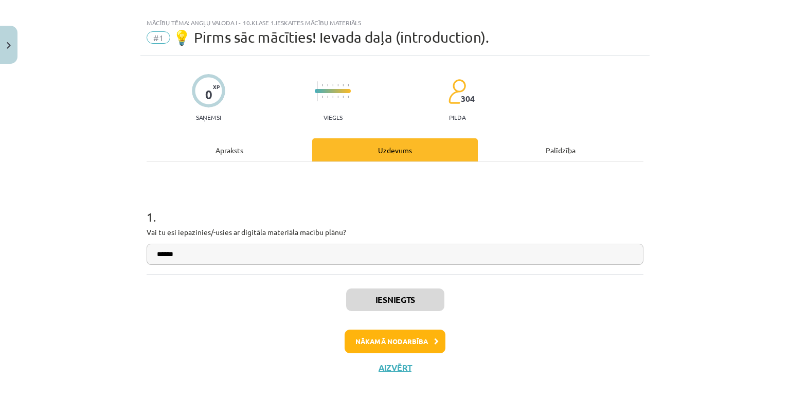
scroll to position [25, 0]
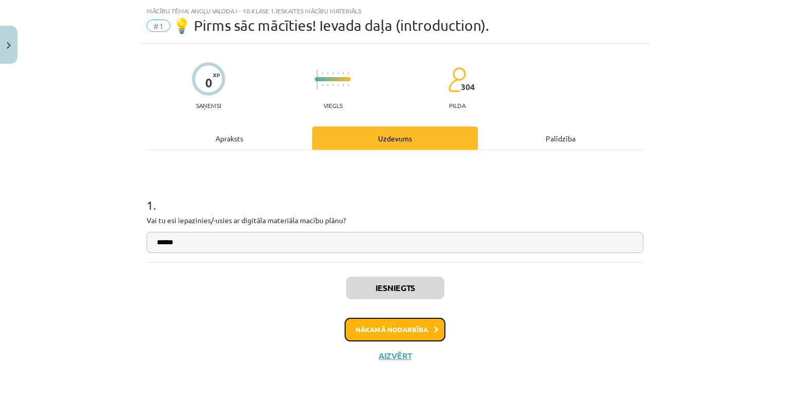
click at [421, 321] on button "Nākamā nodarbība" at bounding box center [395, 330] width 101 height 24
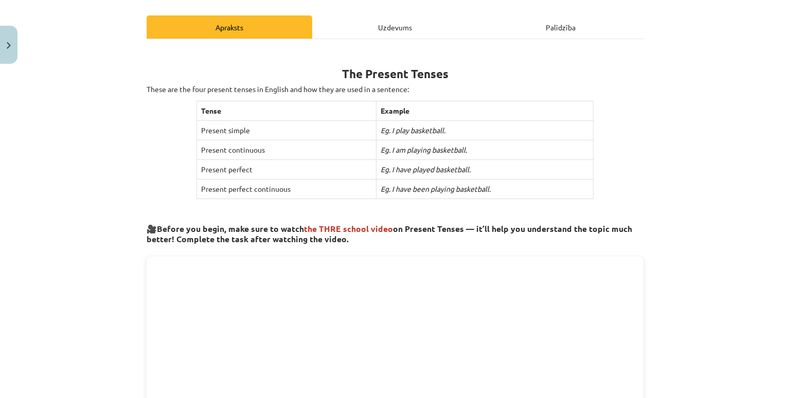
scroll to position [73, 0]
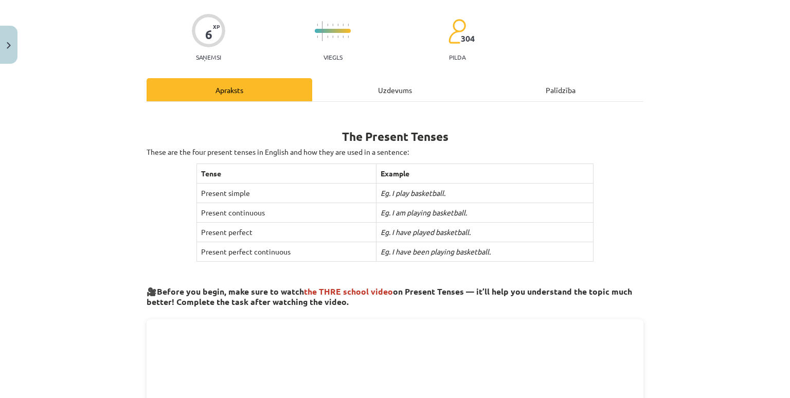
drag, startPoint x: 438, startPoint y: 243, endPoint x: 445, endPoint y: 235, distance: 10.6
drag, startPoint x: 445, startPoint y: 235, endPoint x: 734, endPoint y: 97, distance: 320.1
click at [734, 97] on div "Mācību tēma: Angļu valoda i - 10.klase 1.ieskaites mācību materiāls #2 📝 Topic …" at bounding box center [395, 199] width 790 height 398
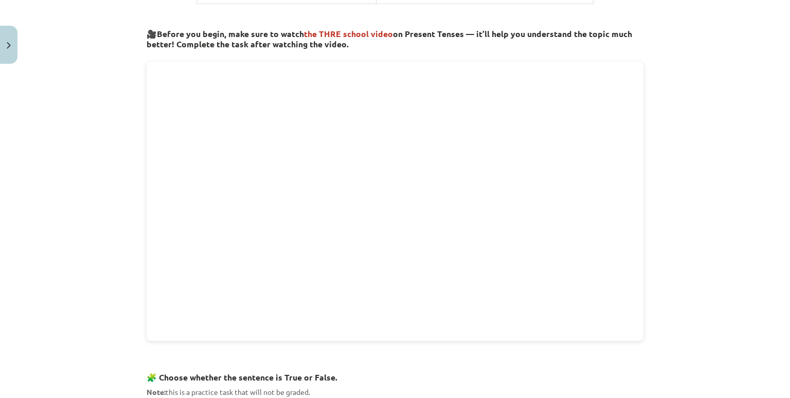
scroll to position [330, 0]
